Goal: Transaction & Acquisition: Purchase product/service

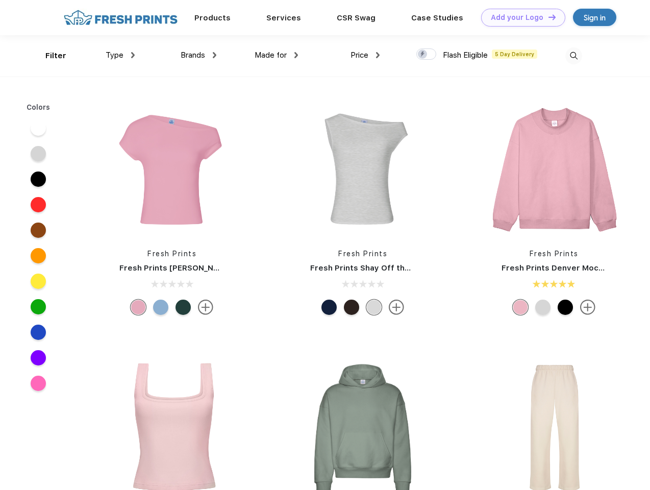
scroll to position [1, 0]
click at [519, 17] on link "Add your Logo Design Tool" at bounding box center [523, 18] width 84 height 18
click at [0, 0] on div "Design Tool" at bounding box center [0, 0] width 0 height 0
click at [547, 17] on link "Add your Logo Design Tool" at bounding box center [523, 18] width 84 height 18
click at [49, 56] on div "Filter" at bounding box center [55, 56] width 21 height 12
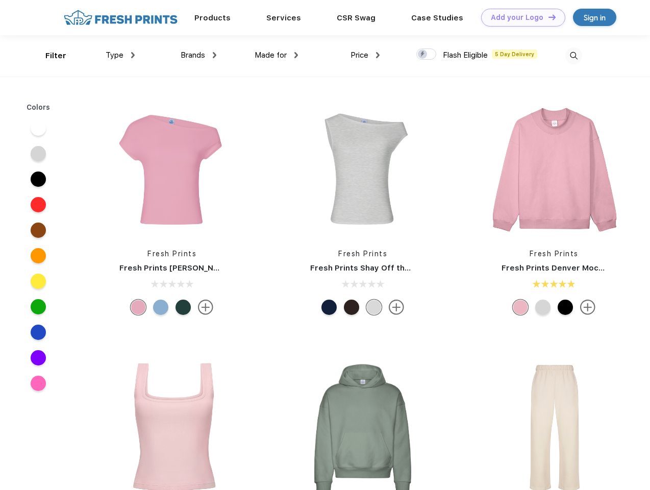
click at [120, 55] on span "Type" at bounding box center [115, 55] width 18 height 9
click at [198, 55] on span "Brands" at bounding box center [193, 55] width 24 height 9
click at [277, 55] on span "Made for" at bounding box center [271, 55] width 32 height 9
click at [365, 55] on span "Price" at bounding box center [360, 55] width 18 height 9
click at [427, 55] on div at bounding box center [426, 53] width 20 height 11
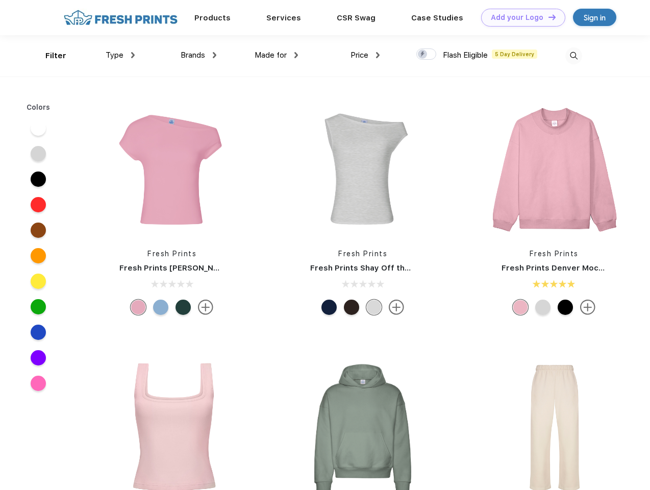
click at [423, 55] on input "checkbox" at bounding box center [419, 51] width 7 height 7
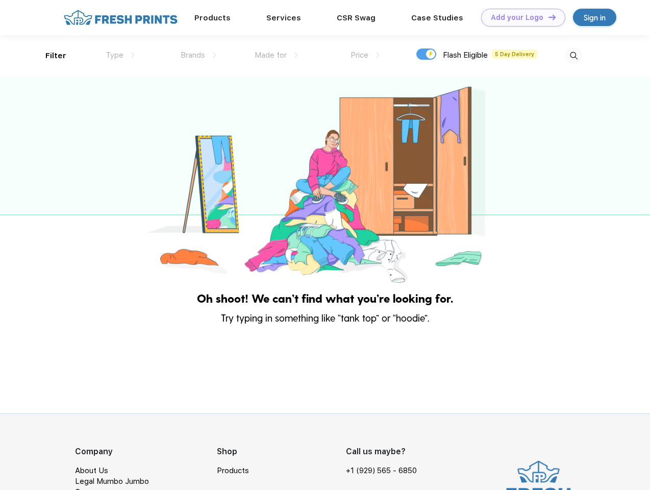
click at [573, 56] on img at bounding box center [573, 55] width 17 height 17
